Goal: Navigation & Orientation: Find specific page/section

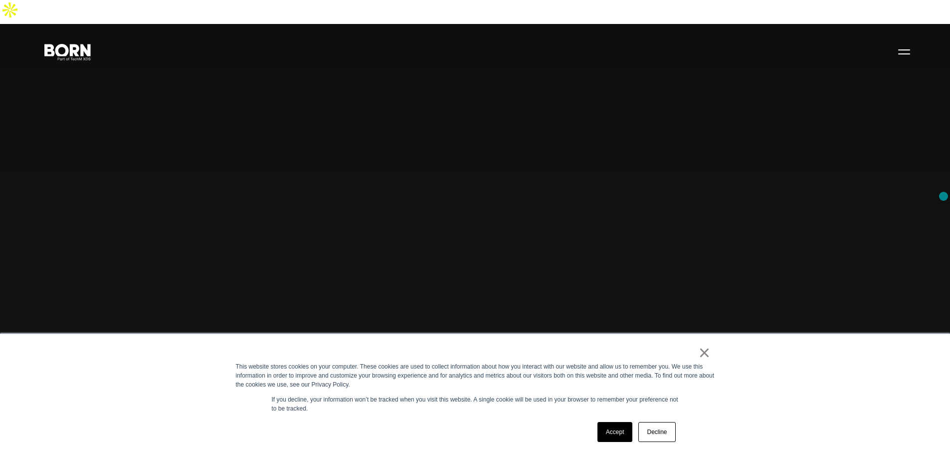
click at [905, 53] on button "Primary Menu" at bounding box center [905, 51] width 24 height 21
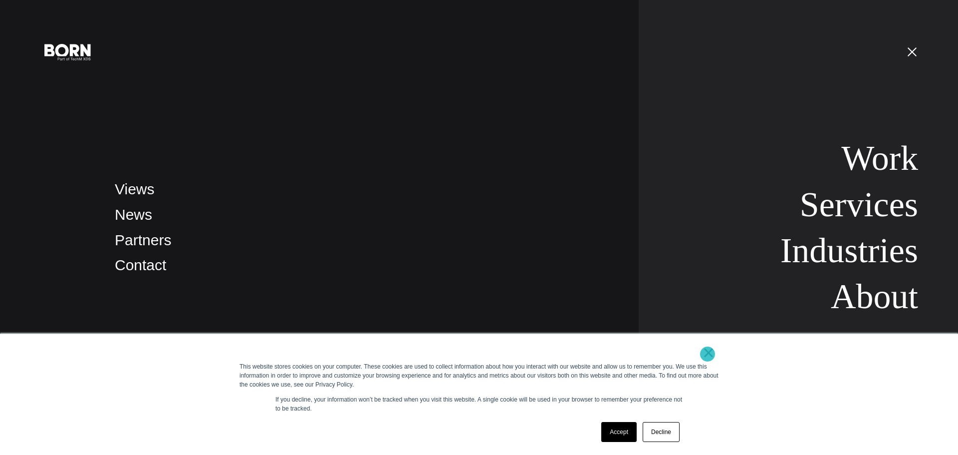
click at [707, 354] on link "×" at bounding box center [709, 352] width 12 height 9
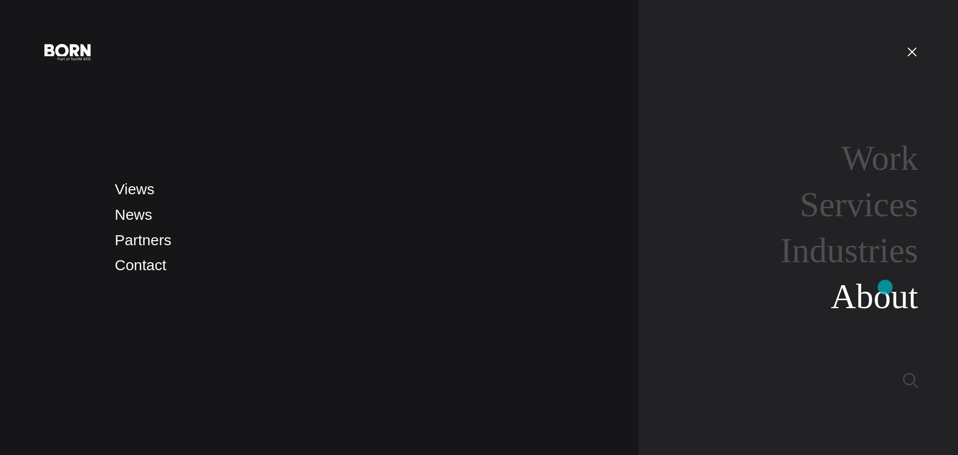
click at [887, 287] on link "About" at bounding box center [874, 296] width 87 height 38
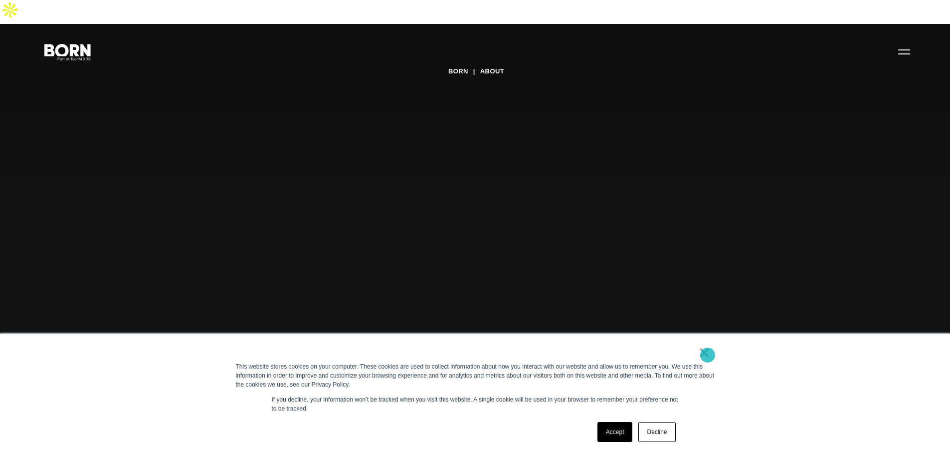
click at [706, 355] on link "×" at bounding box center [705, 352] width 12 height 9
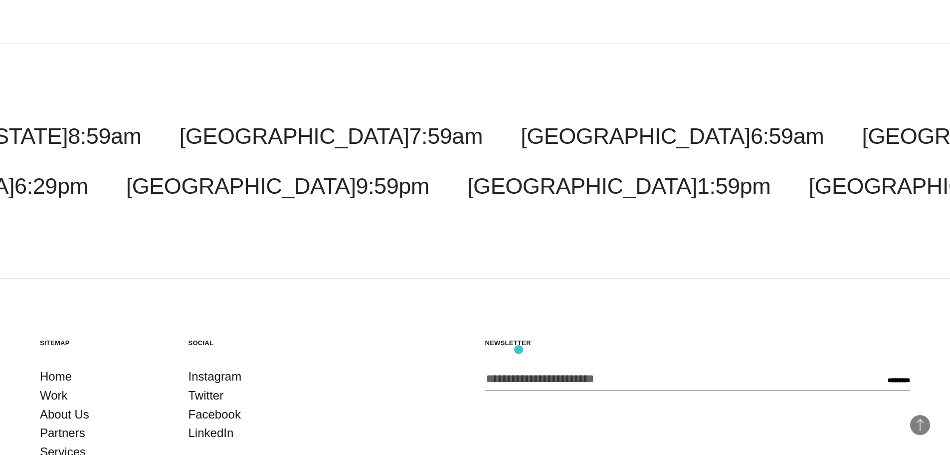
scroll to position [3780, 0]
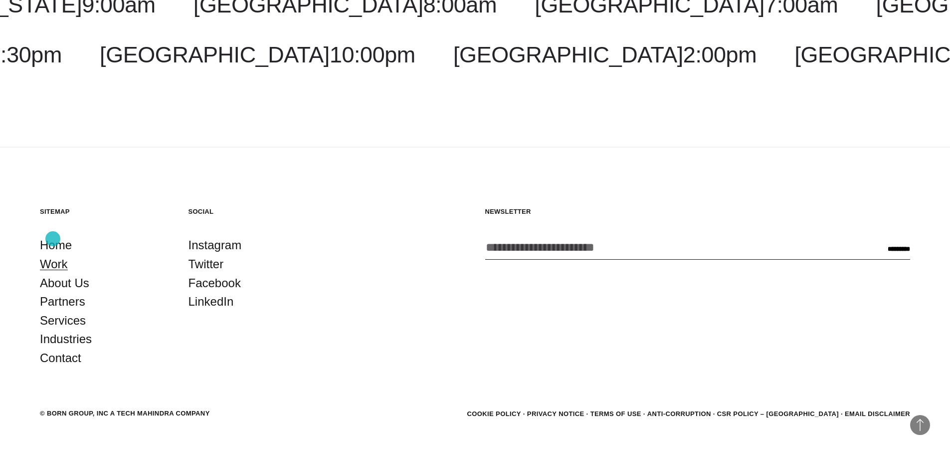
click at [53, 254] on link "Work" at bounding box center [54, 263] width 28 height 19
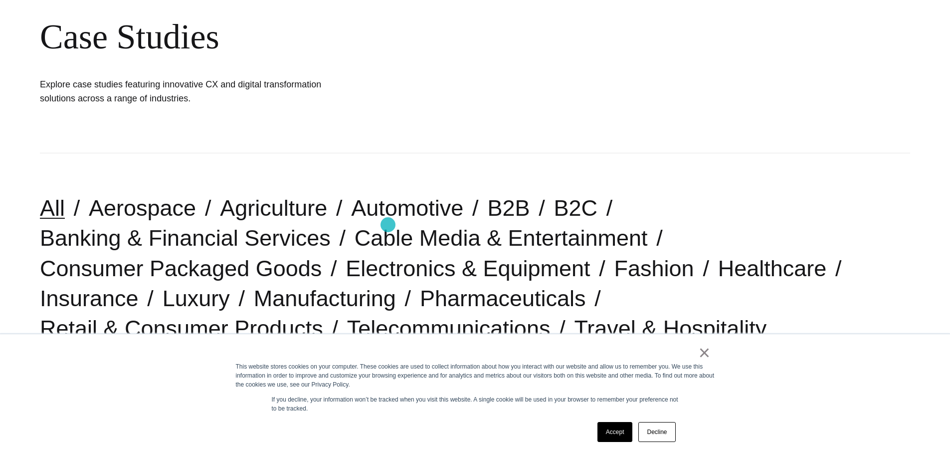
scroll to position [249, 0]
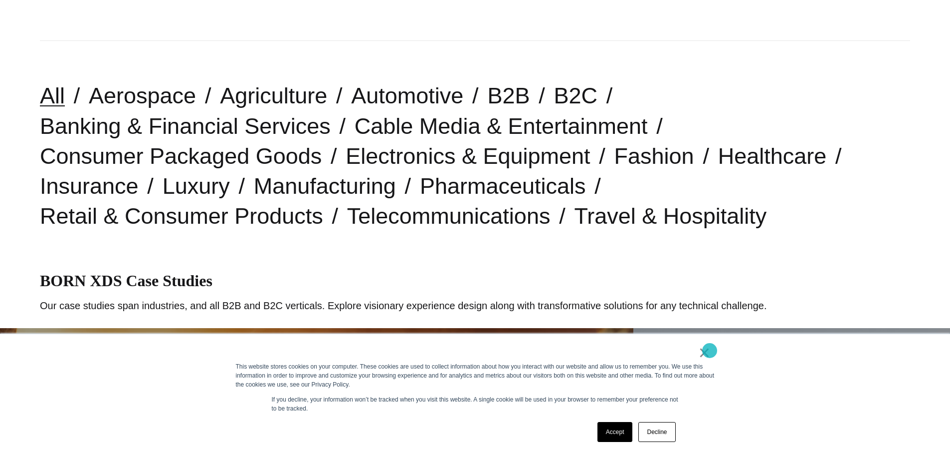
click at [710, 351] on link "×" at bounding box center [705, 352] width 12 height 9
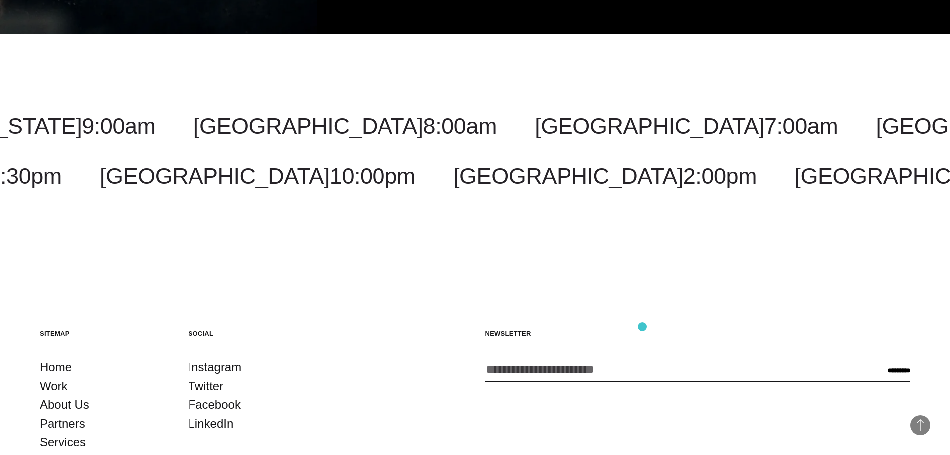
scroll to position [3630, 0]
